Goal: Task Accomplishment & Management: Complete application form

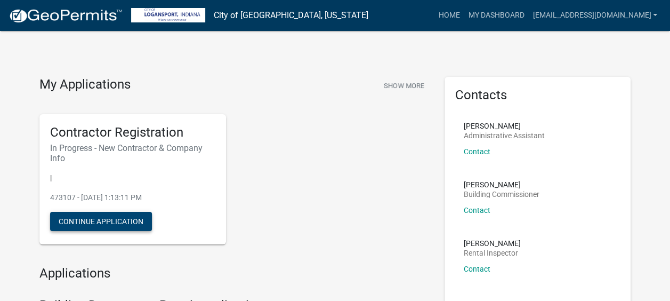
click at [96, 220] on button "Continue Application" at bounding box center [101, 221] width 102 height 19
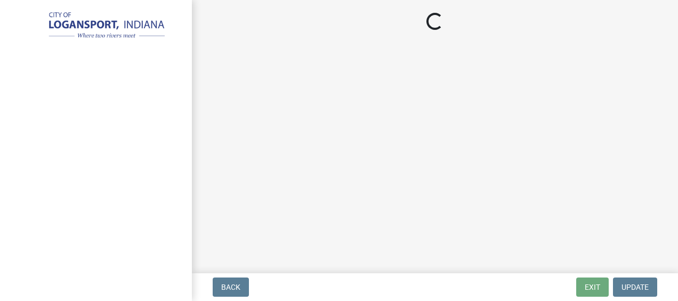
select select "IL"
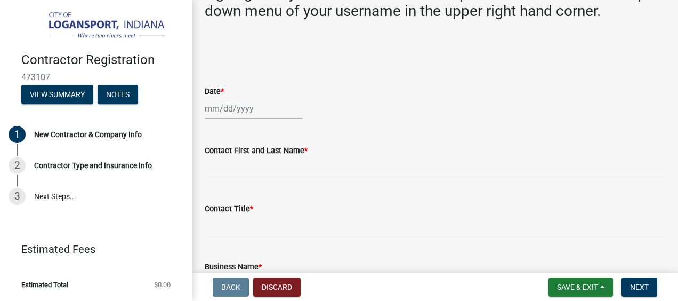
scroll to position [356, 0]
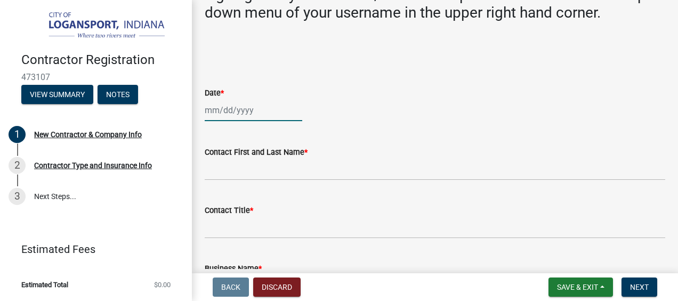
click at [263, 99] on div at bounding box center [254, 110] width 98 height 22
select select "9"
select select "2025"
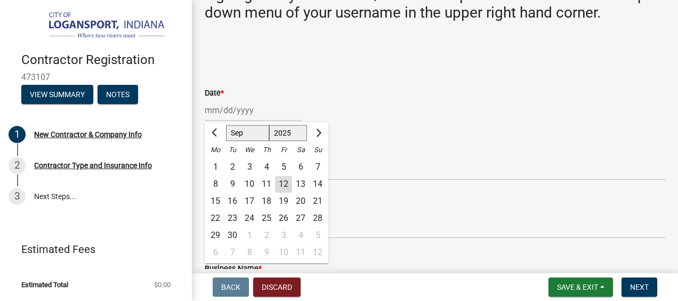
click at [278, 175] on div "12" at bounding box center [283, 183] width 17 height 17
type input "[DATE]"
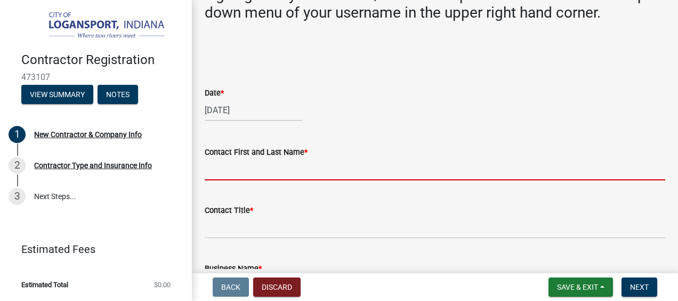
click at [252, 158] on input "Contact First and Last Name *" at bounding box center [435, 169] width 460 height 22
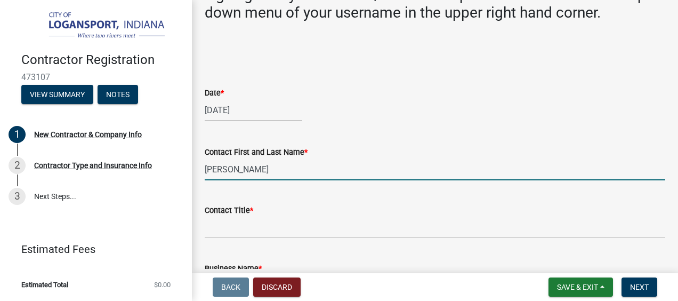
type input "[PERSON_NAME]"
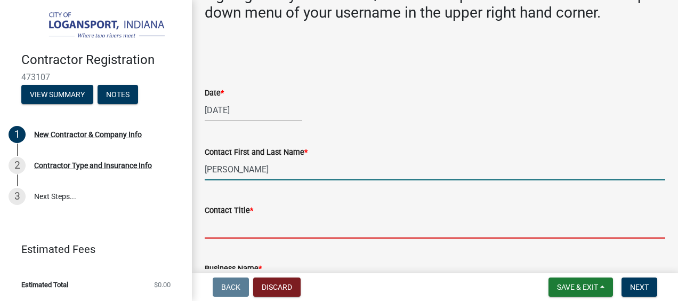
click at [221, 216] on input "Contact Title *" at bounding box center [435, 227] width 460 height 22
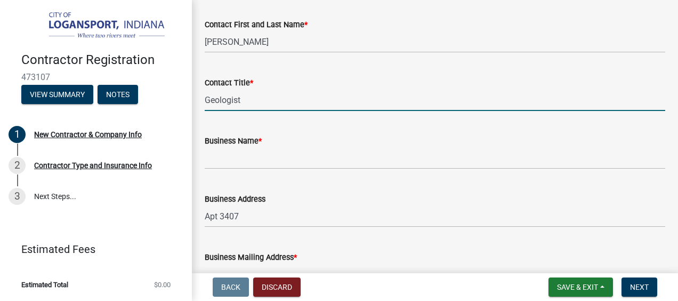
scroll to position [484, 0]
type input "Geologist"
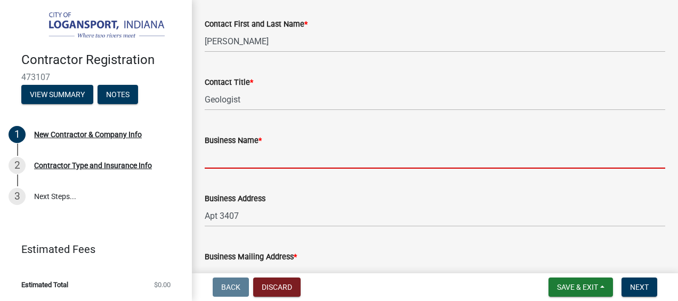
click at [253, 148] on input "Business Name *" at bounding box center [435, 158] width 460 height 22
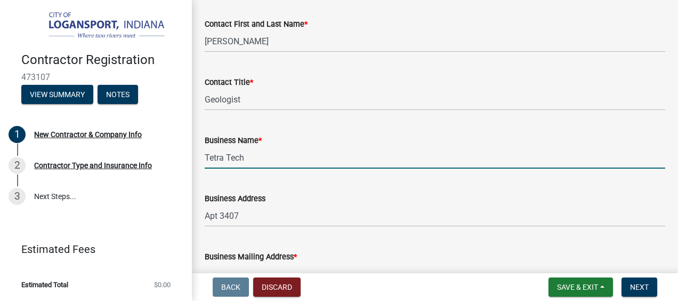
type input "Tetra Tech"
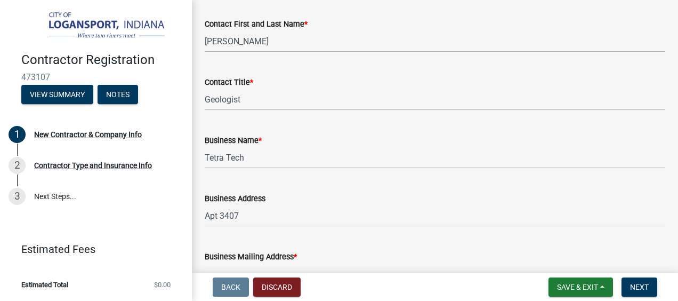
click at [437, 177] on div "Business Address Apt 3407" at bounding box center [435, 202] width 460 height 50
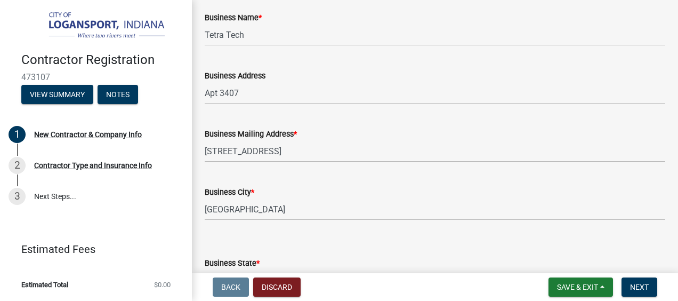
scroll to position [596, 0]
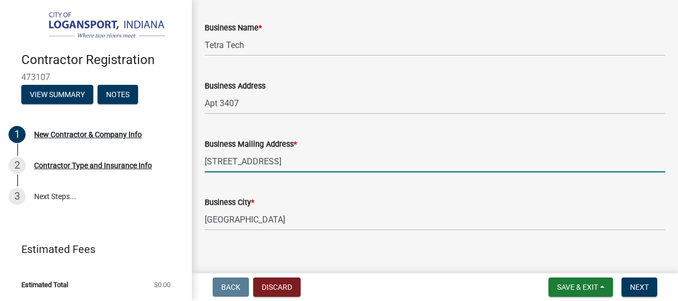
click at [263, 151] on input "[STREET_ADDRESS]" at bounding box center [435, 161] width 460 height 22
type input "[STREET_ADDRESS][PERSON_NAME]"
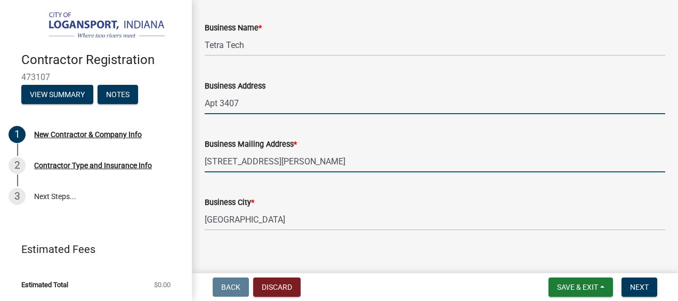
click at [230, 95] on input "Apt 3407" at bounding box center [435, 103] width 460 height 22
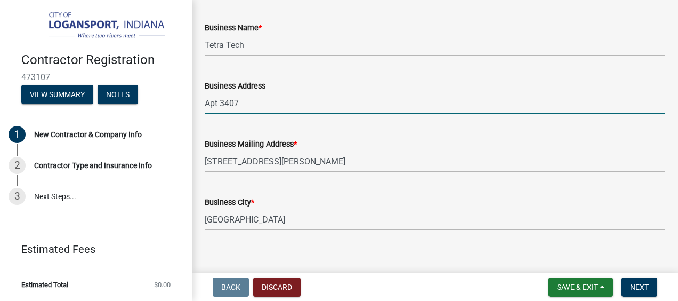
click at [230, 95] on input "Apt 3407" at bounding box center [435, 103] width 460 height 22
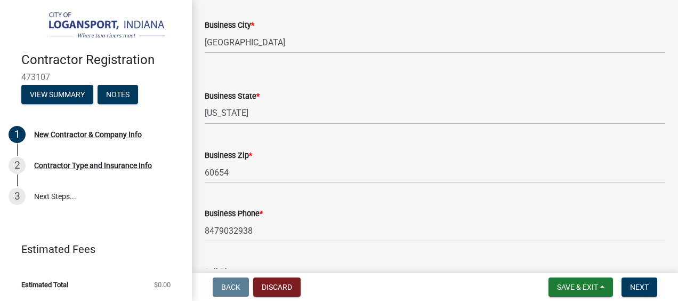
scroll to position [804, 0]
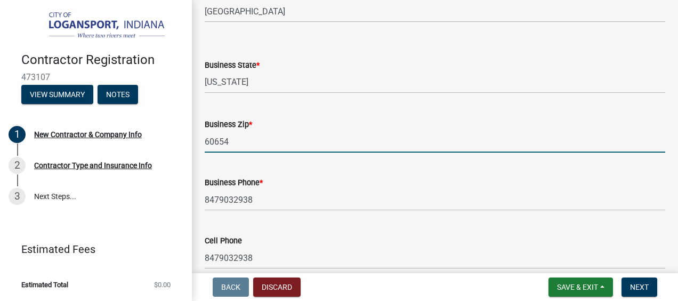
click at [223, 131] on input "60654" at bounding box center [435, 142] width 460 height 22
type input "6"
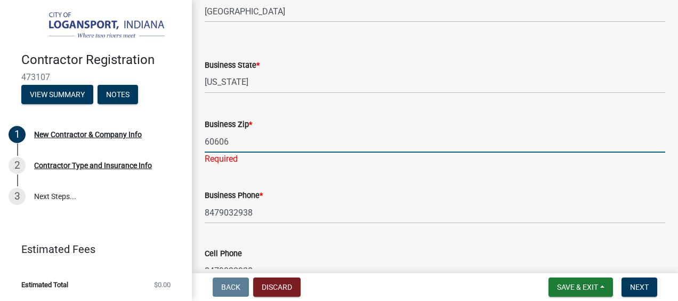
type input "60606"
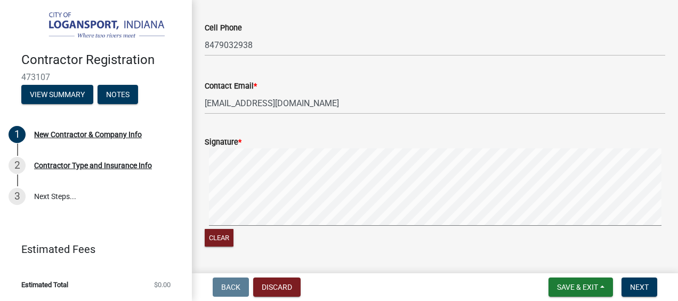
scroll to position [1035, 0]
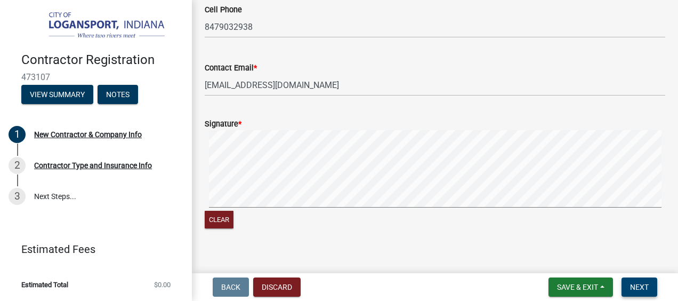
click at [650, 278] on button "Next" at bounding box center [639, 286] width 36 height 19
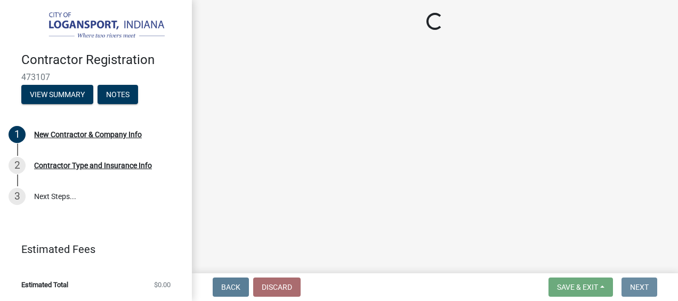
scroll to position [0, 0]
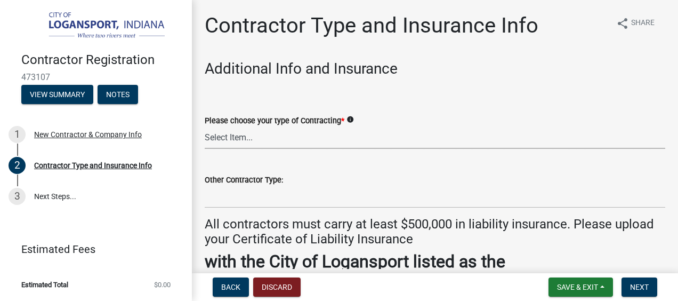
click at [253, 135] on select "Select Item... Plumber General HVAC Roofer Tree Service Demo Other" at bounding box center [435, 138] width 460 height 22
click at [205, 127] on select "Select Item... Plumber General HVAC Roofer Tree Service Demo Other" at bounding box center [435, 138] width 460 height 22
select select "685c3b33-4b2e-4886-8206-8c4246ca30b6"
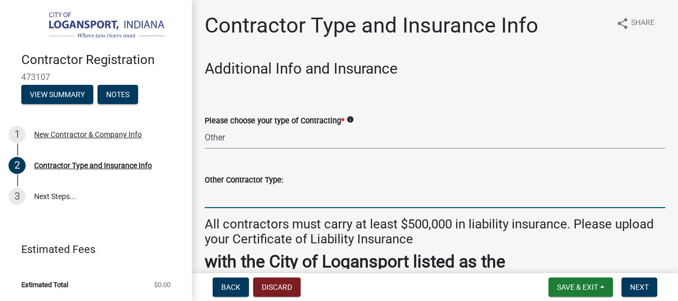
click at [273, 202] on input "Other Contractor Type:" at bounding box center [435, 197] width 460 height 22
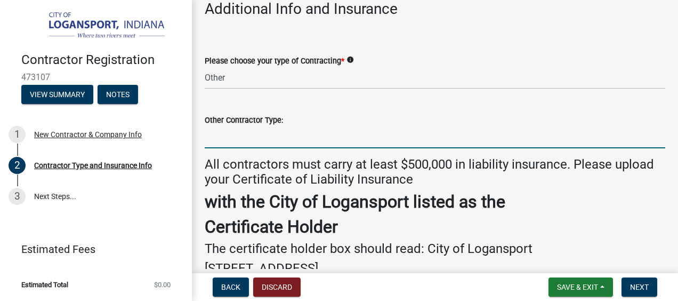
scroll to position [60, 0]
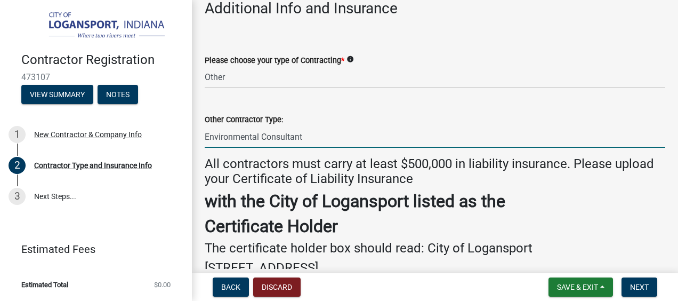
type input "Environmental Consultant"
click at [249, 79] on select "Select Item... Plumber General HVAC Roofer Tree Service Demo Other" at bounding box center [435, 78] width 460 height 22
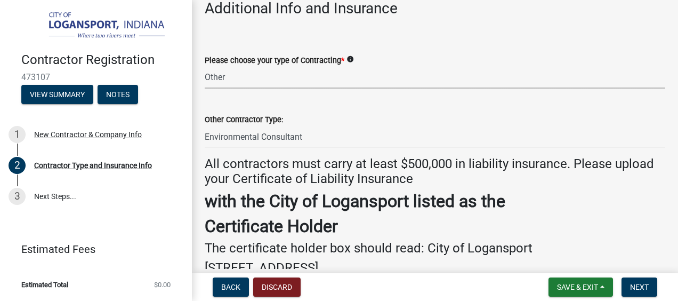
click at [249, 79] on select "Select Item... Plumber General HVAC Roofer Tree Service Demo Other" at bounding box center [435, 78] width 460 height 22
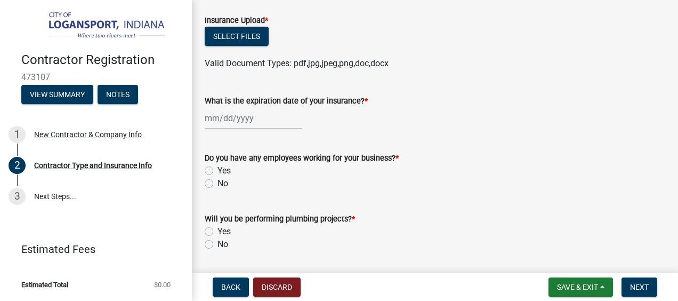
scroll to position [412, 0]
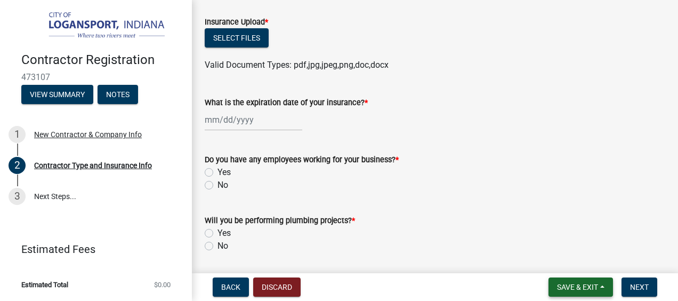
click at [584, 290] on span "Save & Exit" at bounding box center [577, 286] width 41 height 9
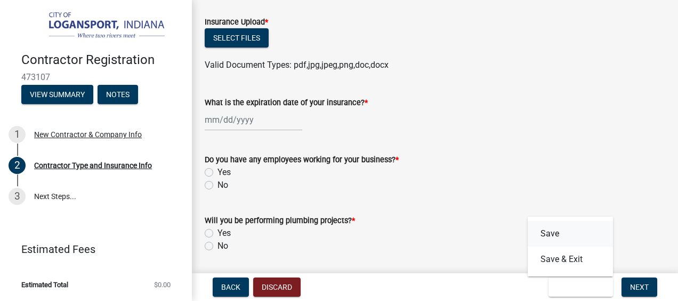
click at [565, 231] on button "Save" at bounding box center [570, 234] width 85 height 26
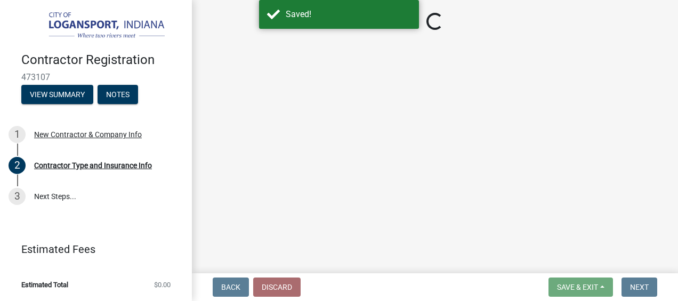
select select "685c3b33-4b2e-4886-8206-8c4246ca30b6"
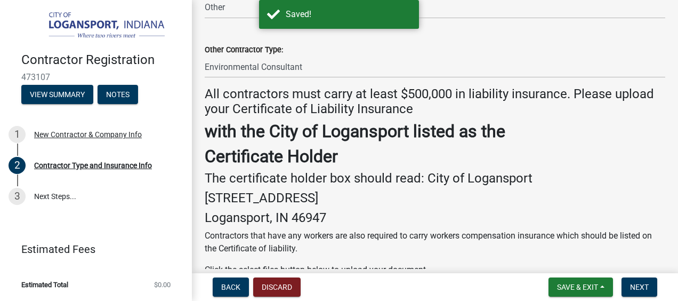
scroll to position [131, 0]
